Goal: Information Seeking & Learning: Learn about a topic

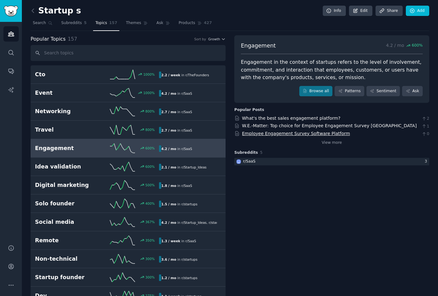
click at [304, 134] on link "Employee Engagement Survey Software Platform" at bounding box center [296, 133] width 108 height 5
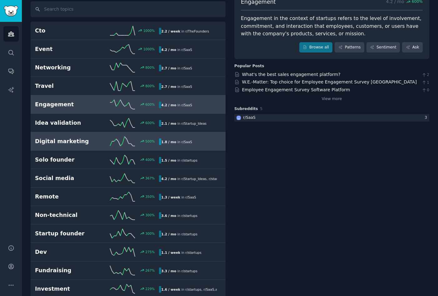
scroll to position [45, 0]
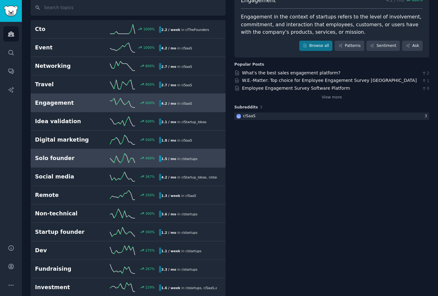
click at [66, 162] on h2 "Solo founder" at bounding box center [66, 158] width 62 height 8
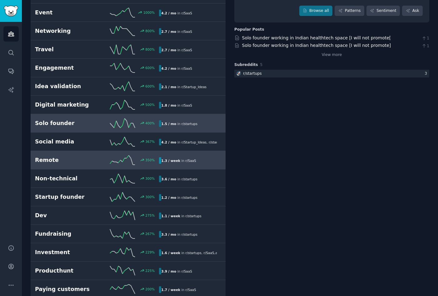
scroll to position [81, 0]
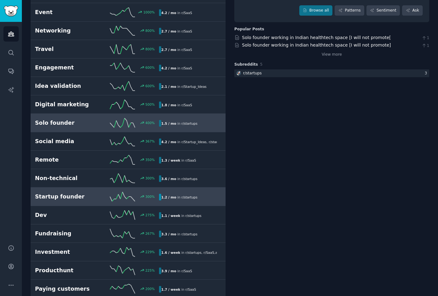
click at [60, 196] on h2 "Startup founder" at bounding box center [66, 197] width 62 height 8
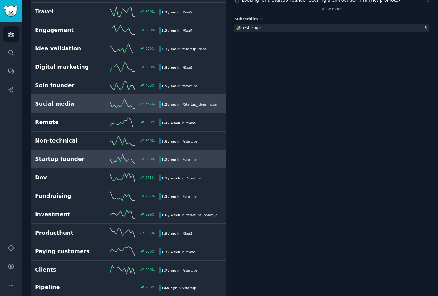
scroll to position [123, 0]
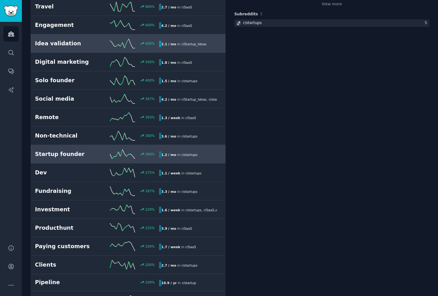
click at [68, 43] on h2 "Idea validation" at bounding box center [66, 44] width 62 height 8
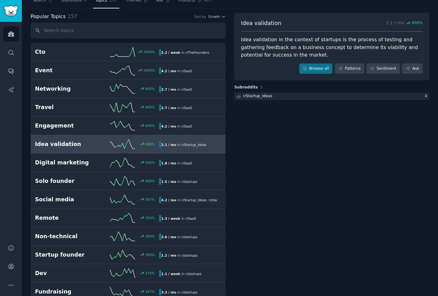
scroll to position [20, 0]
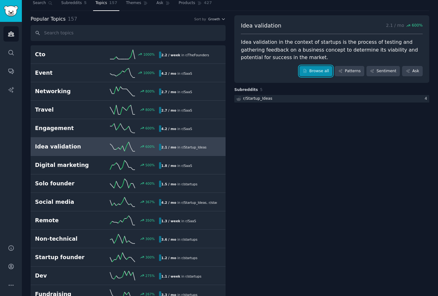
click at [318, 73] on link "Browse all" at bounding box center [316, 71] width 33 height 11
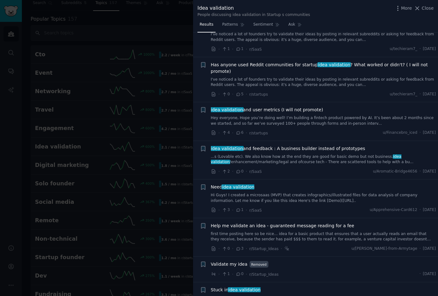
scroll to position [24, 0]
click at [256, 63] on span "Has anyone used Reddit communities for startup idea validation ? What worked or…" at bounding box center [323, 67] width 225 height 13
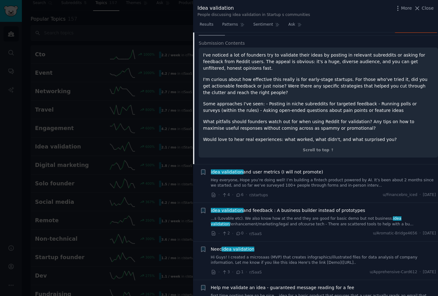
scroll to position [104, 0]
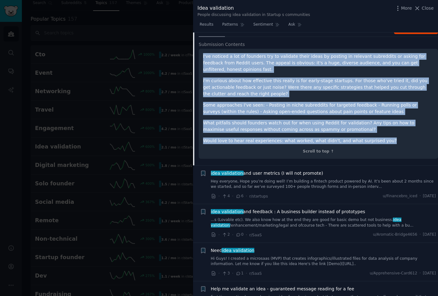
drag, startPoint x: 384, startPoint y: 141, endPoint x: 200, endPoint y: 58, distance: 202.0
click at [200, 58] on div "I've noticed a lot of founders try to validate their ideas by posting in releva…" at bounding box center [319, 104] width 240 height 110
copy div "I've noticed a lot of founders try to validate their ideas by posting in releva…"
